Goal: Information Seeking & Learning: Learn about a topic

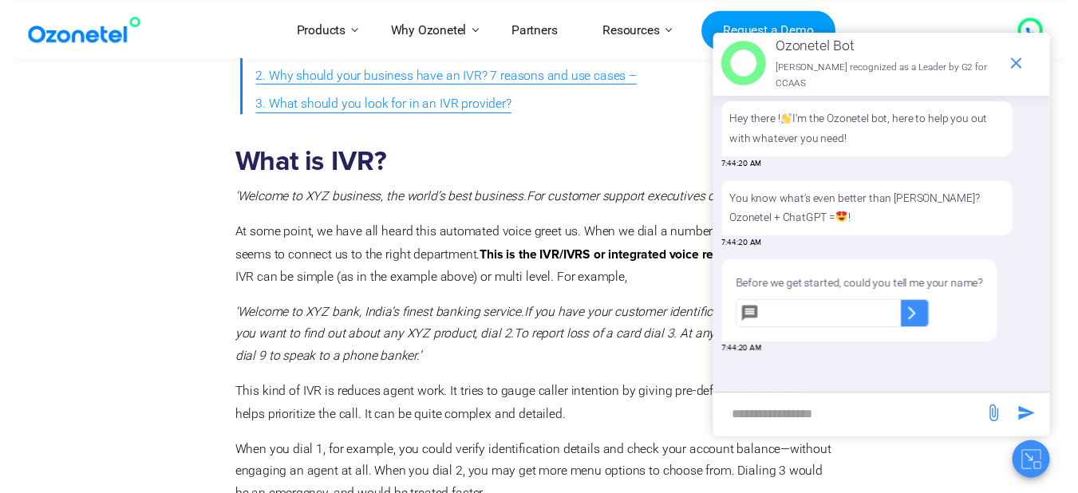
scroll to position [104, 0]
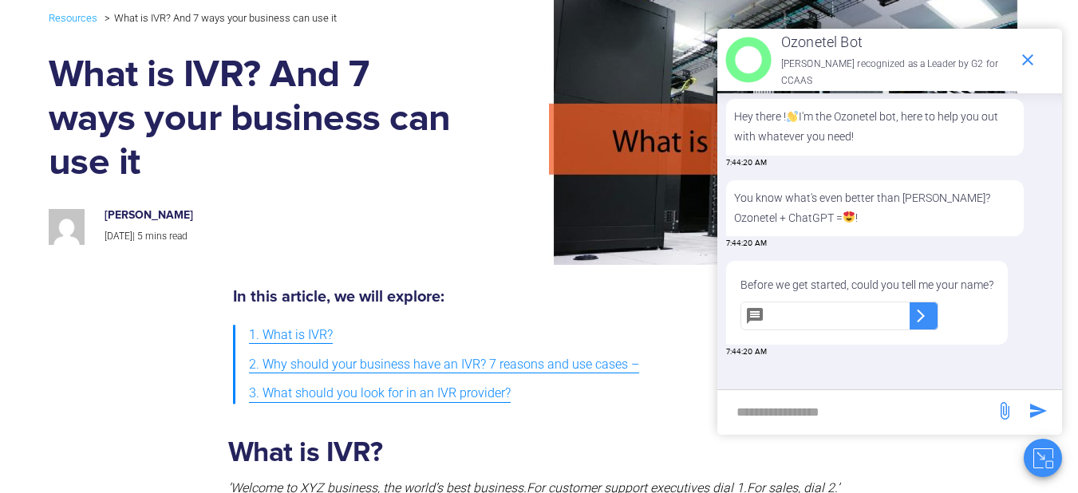
click at [471, 155] on img at bounding box center [743, 127] width 549 height 276
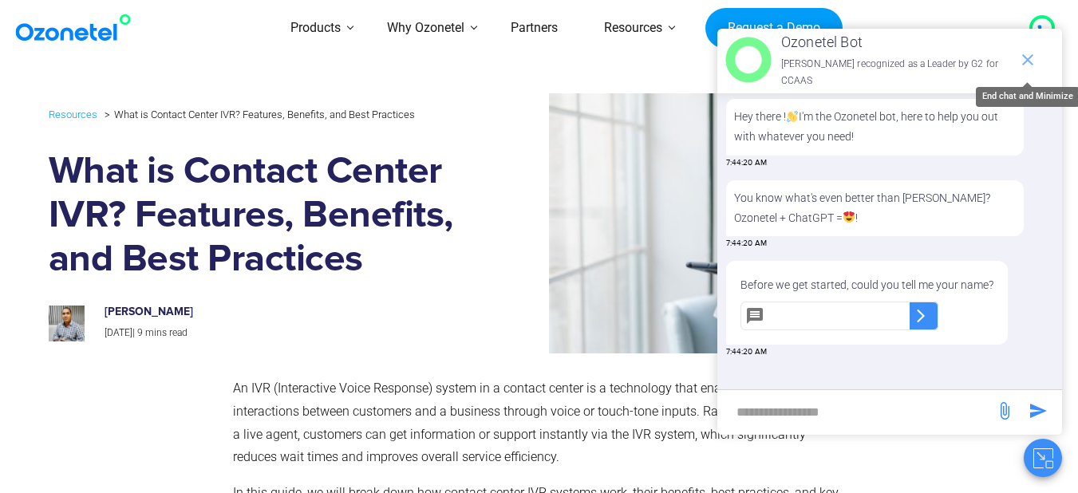
click at [1027, 59] on icon "end chat or minimize" at bounding box center [1027, 59] width 19 height 19
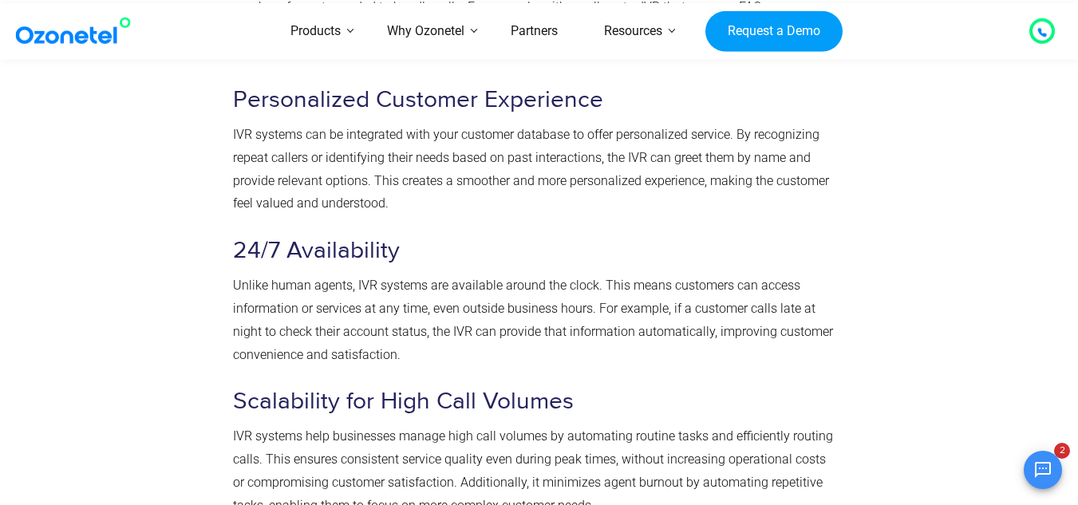
scroll to position [2195, 0]
